Goal: Task Accomplishment & Management: Complete application form

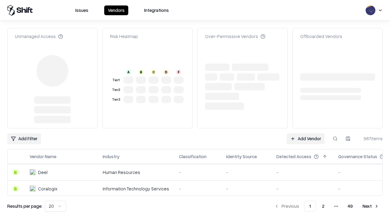
click at [305, 139] on link "Add Vendor" at bounding box center [305, 138] width 38 height 11
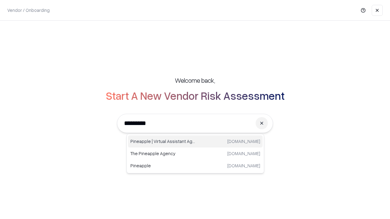
click at [195, 142] on div "Pineapple | Virtual Assistant Agency [DOMAIN_NAME]" at bounding box center [195, 141] width 135 height 12
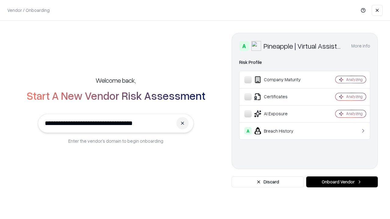
type input "**********"
click at [341, 182] on button "Onboard Vendor" at bounding box center [342, 182] width 72 height 11
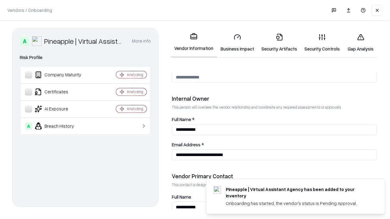
scroll to position [315, 0]
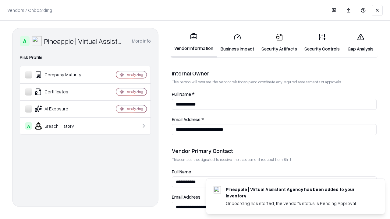
click at [279, 43] on link "Security Artifacts" at bounding box center [278, 43] width 43 height 28
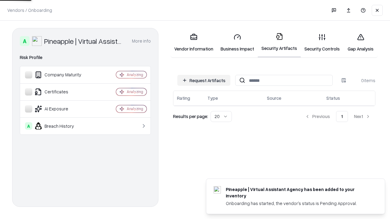
click at [204, 80] on button "Request Artifacts" at bounding box center [203, 80] width 53 height 11
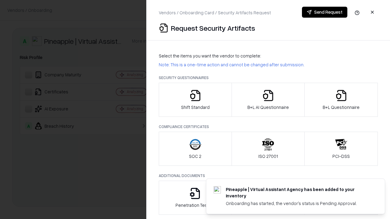
click at [341, 100] on icon "button" at bounding box center [341, 95] width 12 height 12
click at [268, 100] on icon "button" at bounding box center [268, 95] width 12 height 12
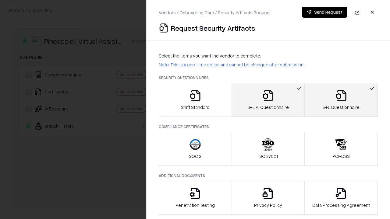
click at [324, 12] on button "Send Request" at bounding box center [324, 12] width 45 height 11
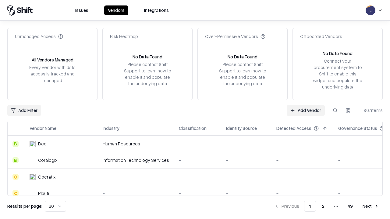
click at [335, 110] on button at bounding box center [334, 110] width 11 height 11
type input "**********"
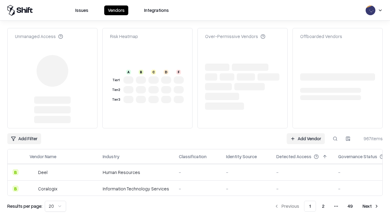
click at [305, 139] on link "Add Vendor" at bounding box center [305, 138] width 38 height 11
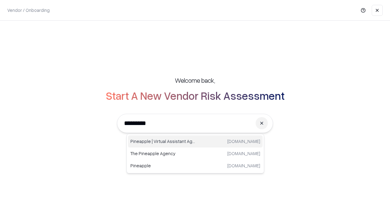
click at [195, 142] on div "Pineapple | Virtual Assistant Agency [DOMAIN_NAME]" at bounding box center [195, 141] width 135 height 12
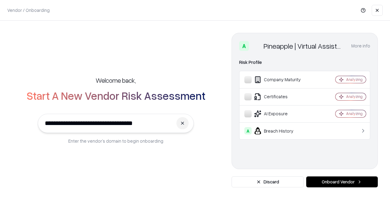
type input "**********"
click at [341, 182] on button "Onboard Vendor" at bounding box center [342, 182] width 72 height 11
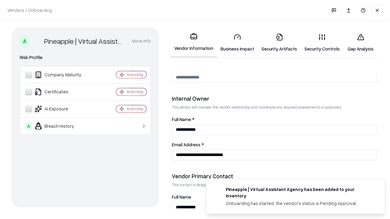
scroll to position [315, 0]
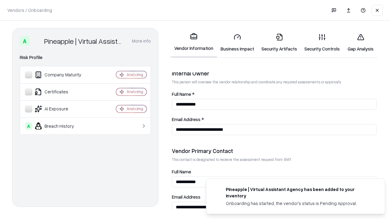
click at [360, 43] on link "Gap Analysis" at bounding box center [360, 43] width 34 height 28
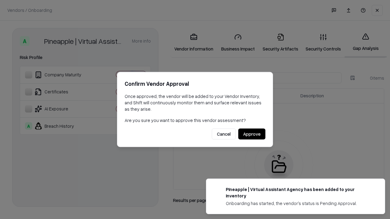
click at [251, 134] on button "Approve" at bounding box center [251, 134] width 27 height 11
